Goal: Information Seeking & Learning: Find specific fact

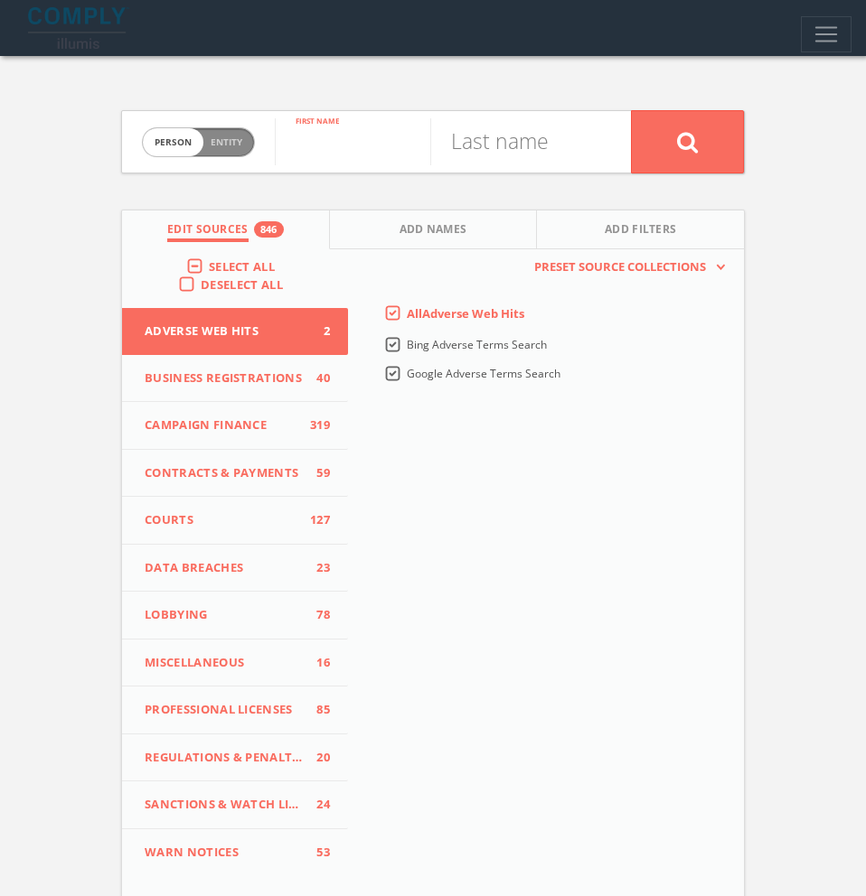
click at [363, 140] on input "text" at bounding box center [352, 141] width 155 height 47
paste input "[PERSON_NAME]"
click at [385, 145] on input "[PERSON_NAME]" at bounding box center [352, 141] width 155 height 47
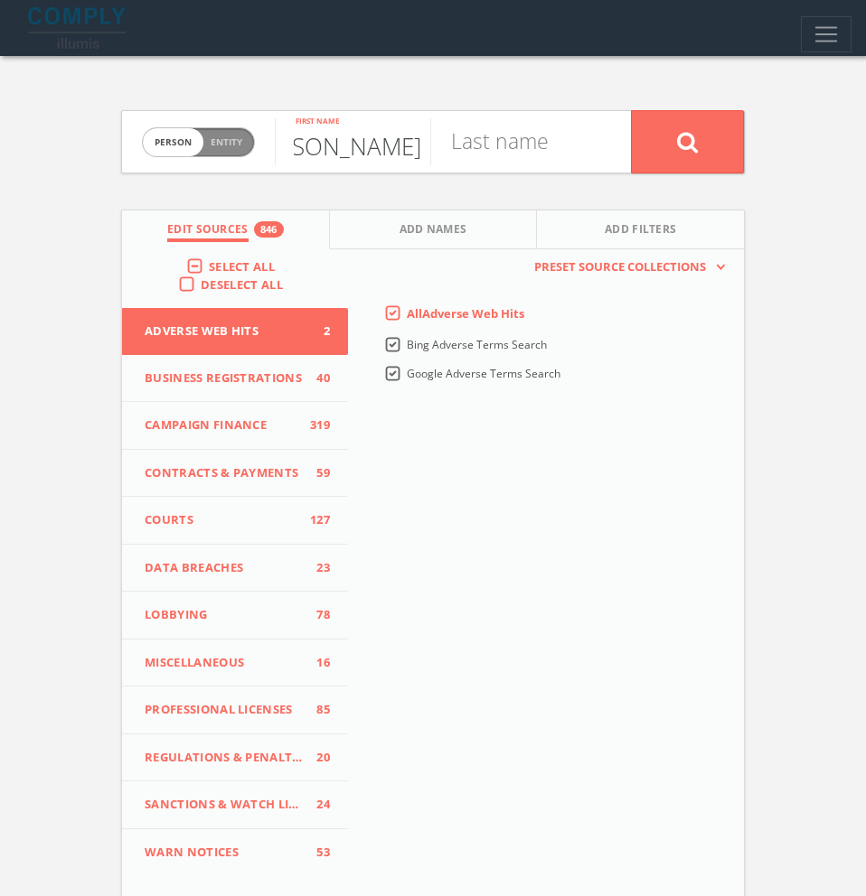
type input "[PERSON_NAME]"
click at [479, 146] on input "text" at bounding box center [507, 141] width 155 height 47
paste input "Szeghy"
type input "Szeghy"
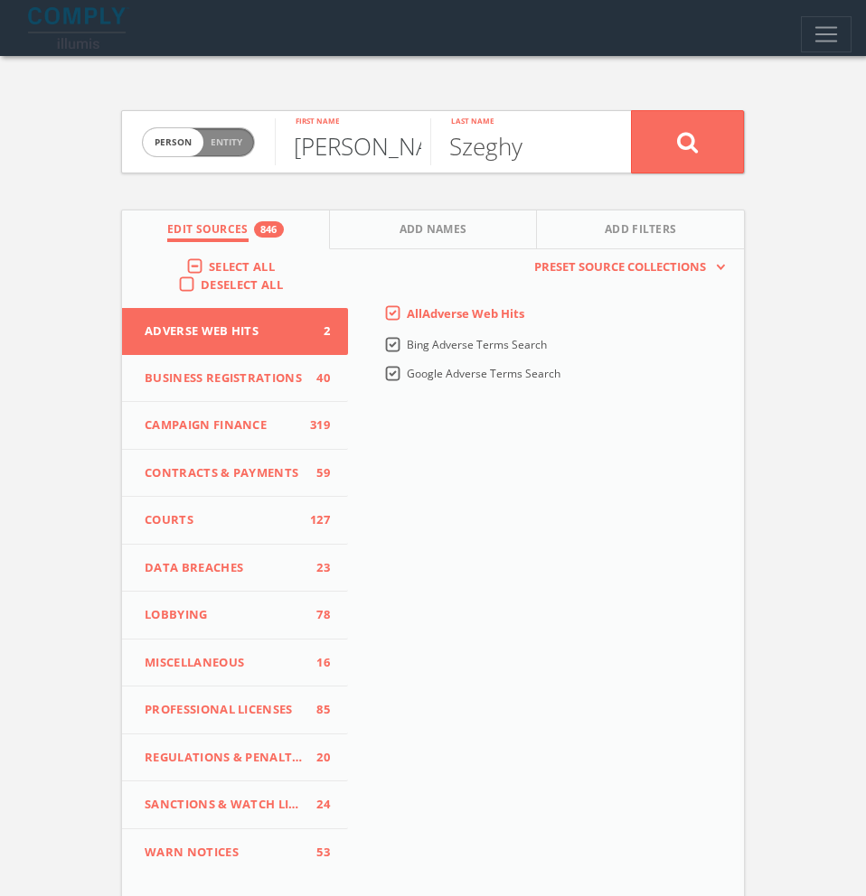
click at [416, 152] on input "[PERSON_NAME]" at bounding box center [352, 141] width 155 height 47
type input "[PERSON_NAME]"
click at [734, 154] on button at bounding box center [687, 141] width 113 height 63
